Goal: Task Accomplishment & Management: Manage account settings

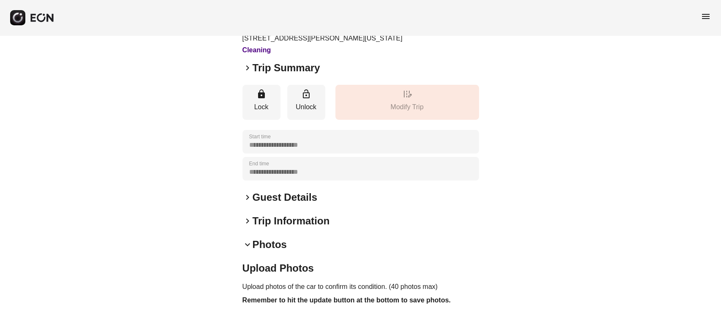
scroll to position [56, 0]
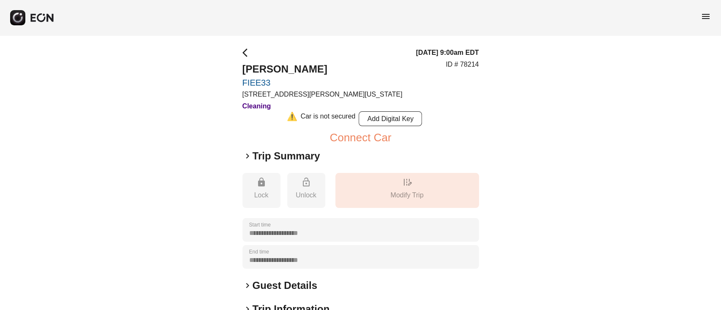
scroll to position [56, 0]
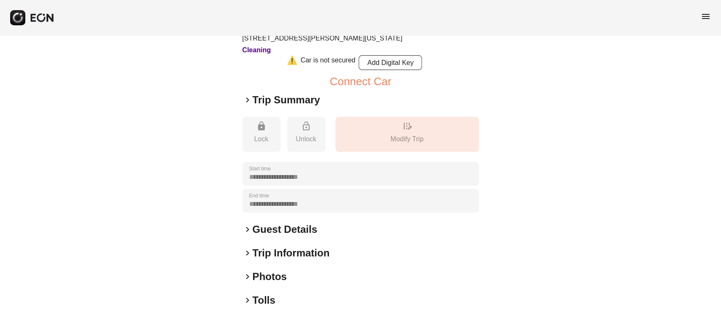
click at [270, 257] on h2 "Trip Information" at bounding box center [290, 254] width 77 height 14
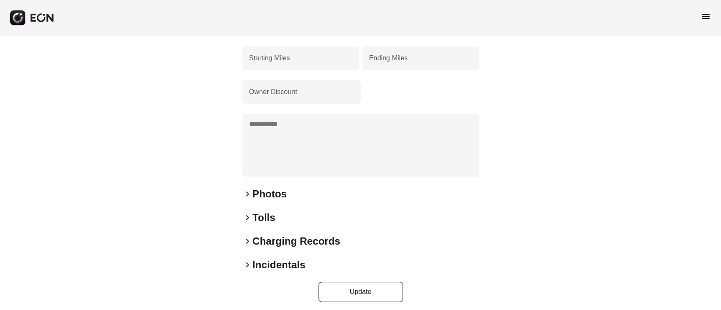
scroll to position [281, 0]
click at [269, 198] on h2 "Photos" at bounding box center [269, 193] width 34 height 14
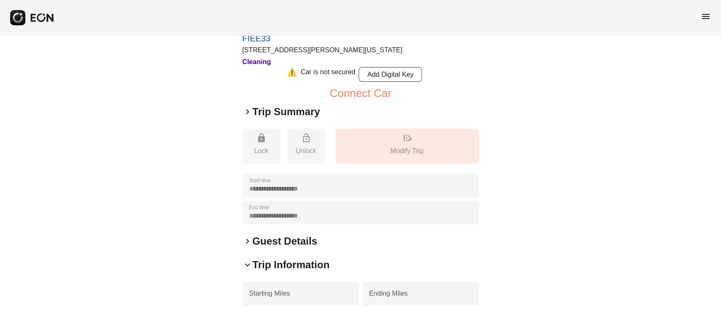
scroll to position [0, 0]
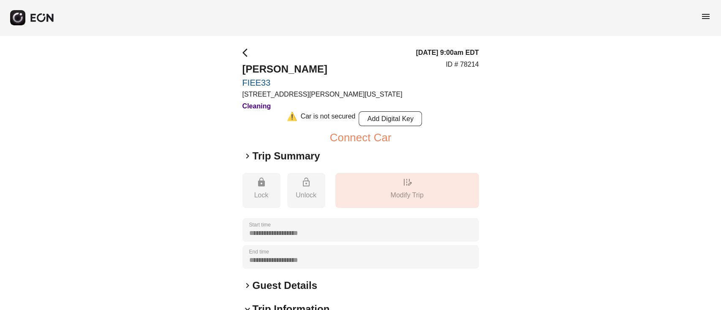
click at [705, 20] on span "menu" at bounding box center [705, 16] width 10 height 10
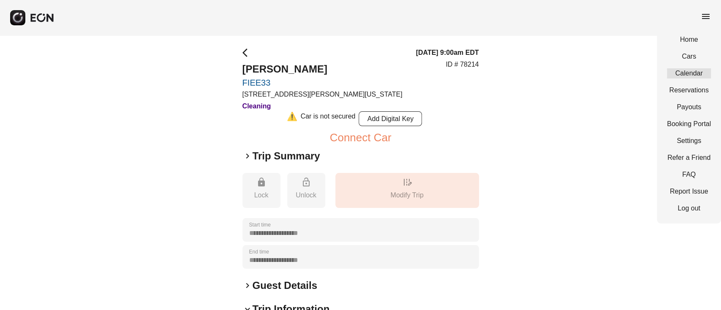
click at [691, 72] on link "Calendar" at bounding box center [689, 73] width 44 height 10
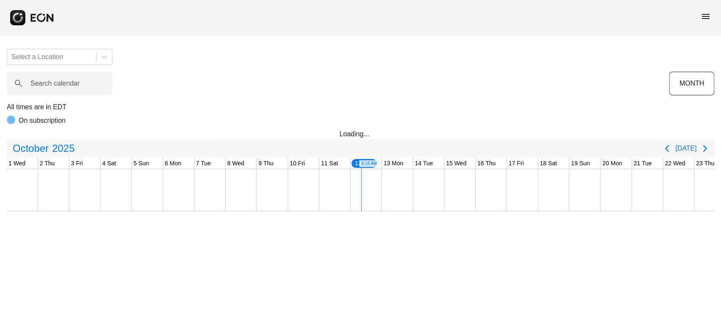
scroll to position [0, 261]
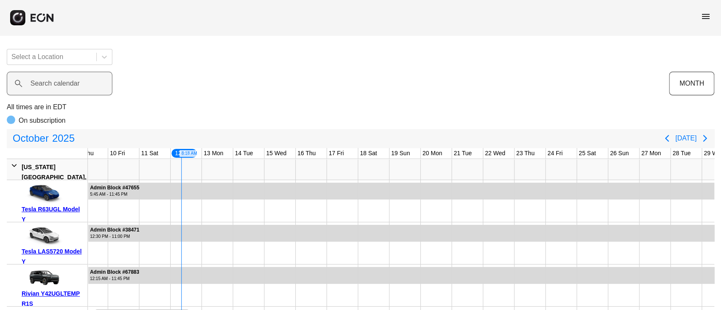
click at [60, 85] on label "Search calendar" at bounding box center [54, 84] width 49 height 10
click at [60, 85] on calendar "Search calendar" at bounding box center [60, 84] width 106 height 24
paste calendar "******"
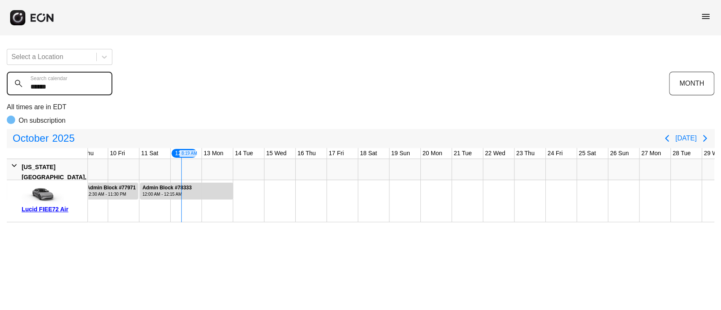
type calendar "******"
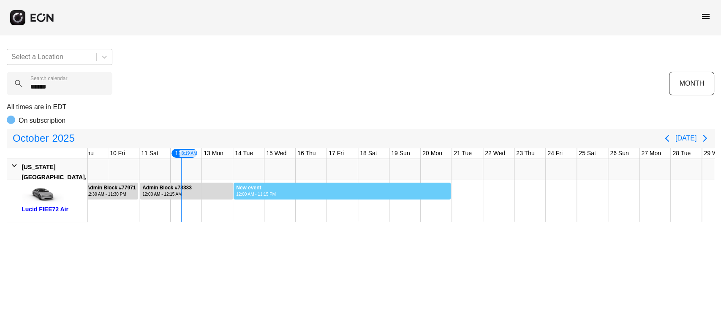
drag, startPoint x: 233, startPoint y: 198, endPoint x: 450, endPoint y: 185, distance: 217.8
drag, startPoint x: 235, startPoint y: 194, endPoint x: 448, endPoint y: 184, distance: 213.4
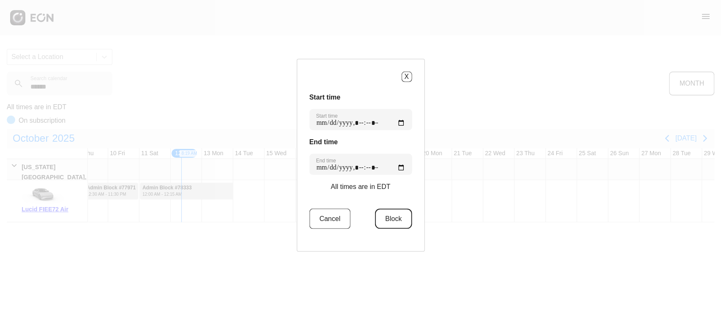
drag, startPoint x: 386, startPoint y: 211, endPoint x: 347, endPoint y: 233, distance: 44.0
click at [388, 210] on button "Block" at bounding box center [393, 219] width 37 height 20
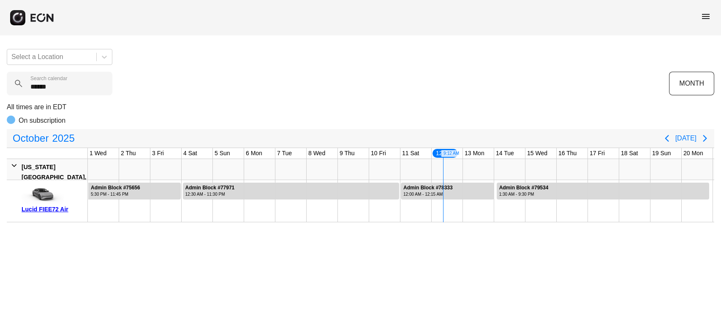
click at [42, 81] on label "Search calendar" at bounding box center [48, 78] width 37 height 7
click at [42, 81] on calendar "******" at bounding box center [60, 84] width 106 height 24
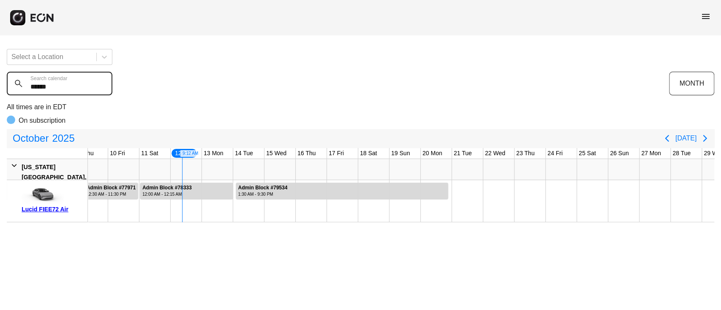
click at [54, 87] on calendar "******" at bounding box center [60, 84] width 106 height 24
type calendar "*"
